Goal: Information Seeking & Learning: Find specific fact

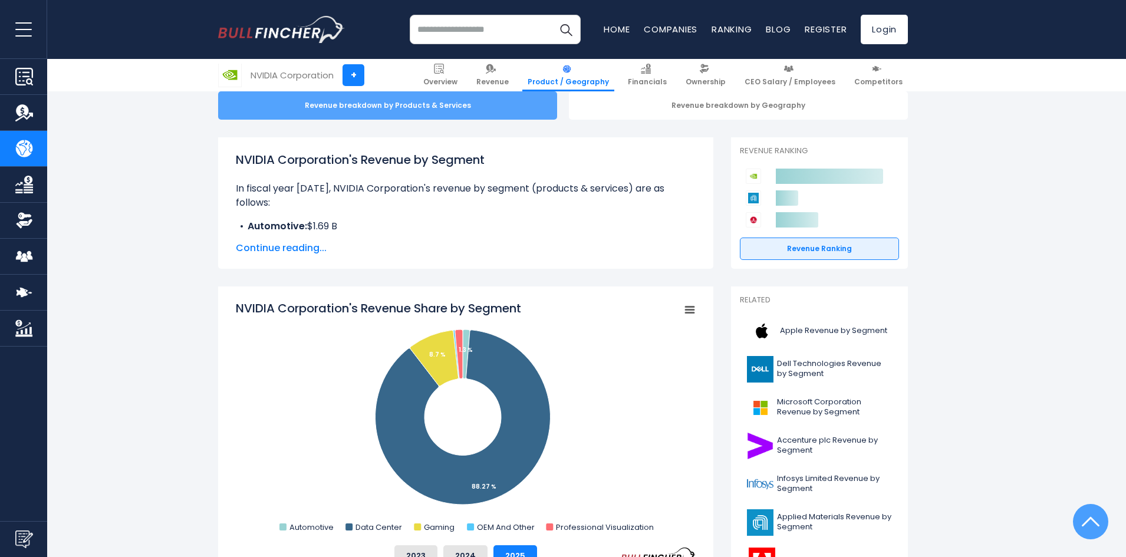
scroll to position [98, 0]
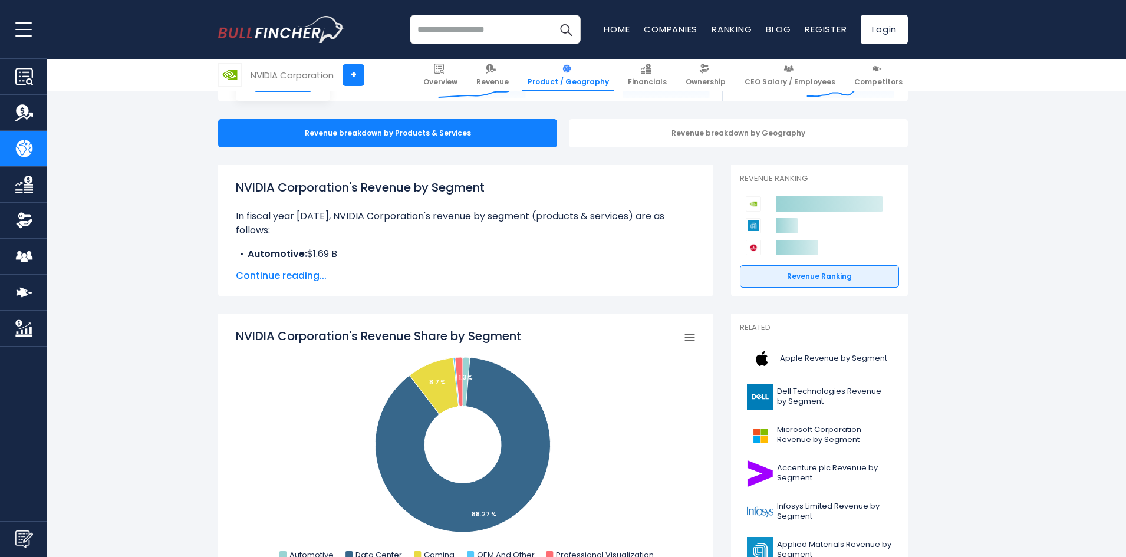
click at [292, 274] on span "Continue reading..." at bounding box center [466, 276] width 460 height 14
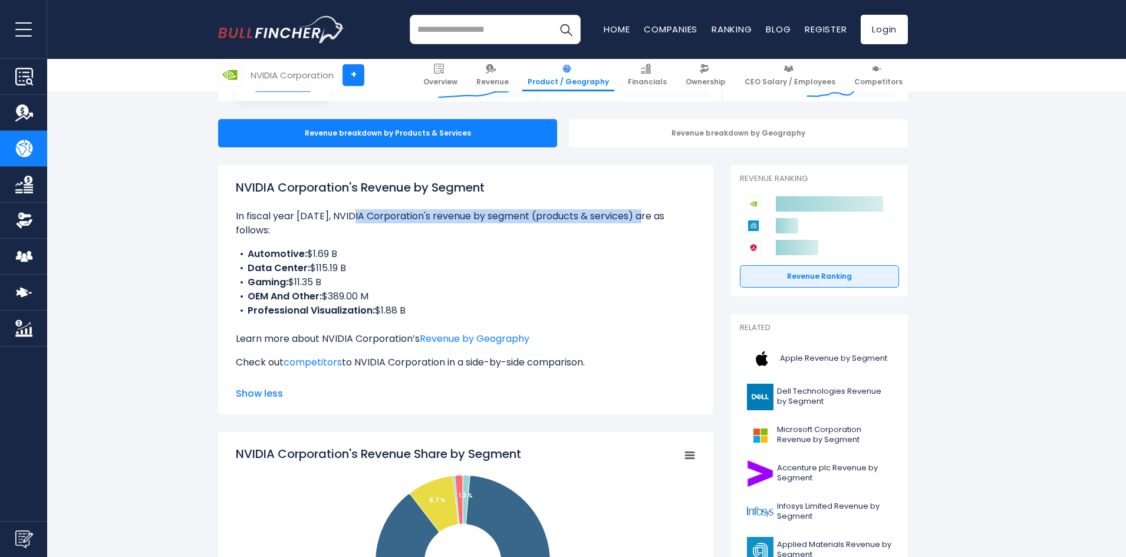
drag, startPoint x: 348, startPoint y: 219, endPoint x: 639, endPoint y: 213, distance: 290.7
click at [639, 213] on p "In fiscal year [DATE], NVIDIA Corporation's revenue by segment (products & serv…" at bounding box center [466, 223] width 460 height 28
drag, startPoint x: 317, startPoint y: 258, endPoint x: 356, endPoint y: 260, distance: 39.0
click at [356, 261] on li "Data Center: $115.19 B" at bounding box center [466, 268] width 460 height 14
drag, startPoint x: 297, startPoint y: 269, endPoint x: 363, endPoint y: 275, distance: 65.7
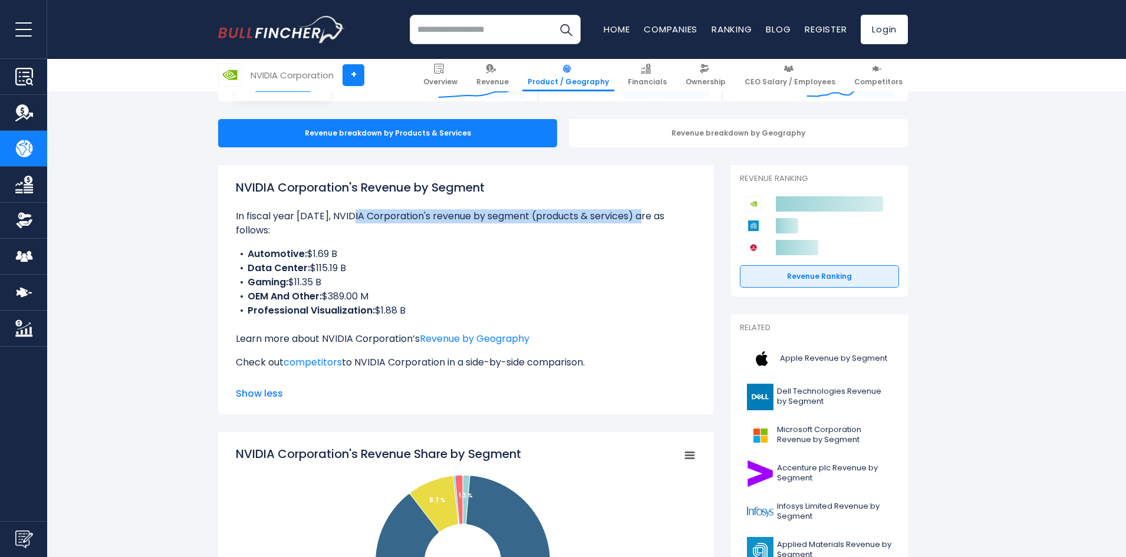
click at [363, 275] on li "Gaming: $11.35 B" at bounding box center [466, 282] width 460 height 14
drag, startPoint x: 329, startPoint y: 286, endPoint x: 400, endPoint y: 287, distance: 70.7
click at [400, 289] on li "OEM And Other: $389.00 M" at bounding box center [466, 296] width 460 height 14
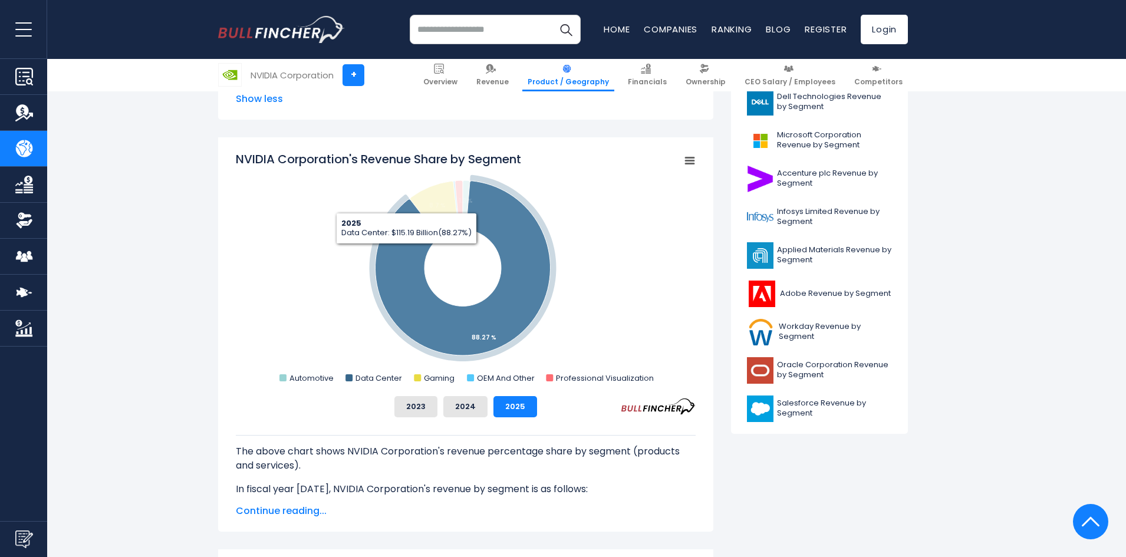
scroll to position [0, 0]
